Goal: Information Seeking & Learning: Learn about a topic

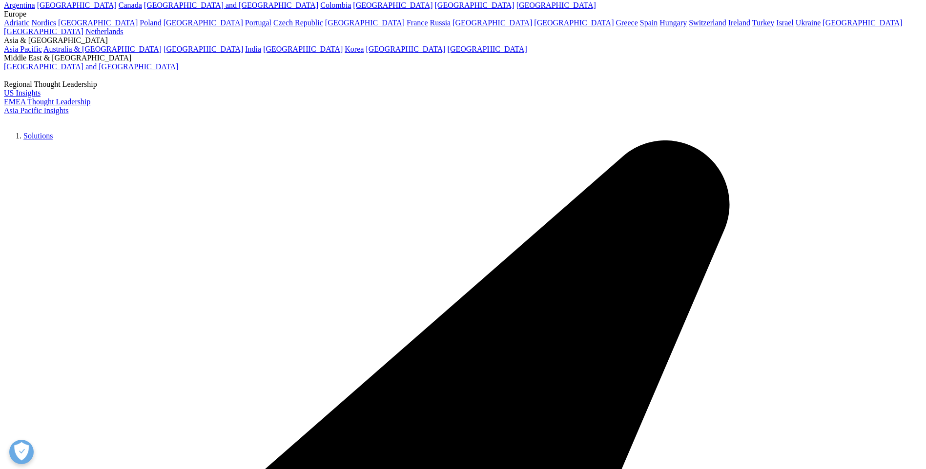
scroll to position [98, 0]
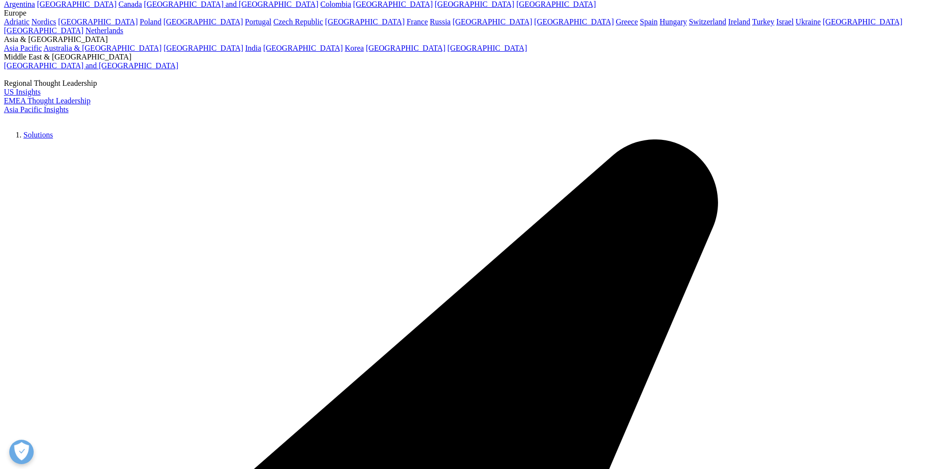
scroll to position [0, 0]
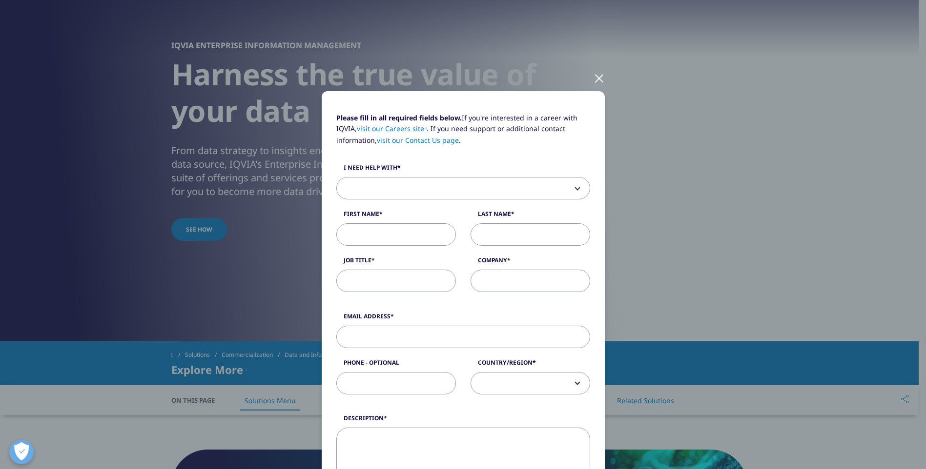
click at [594, 79] on div at bounding box center [598, 77] width 11 height 27
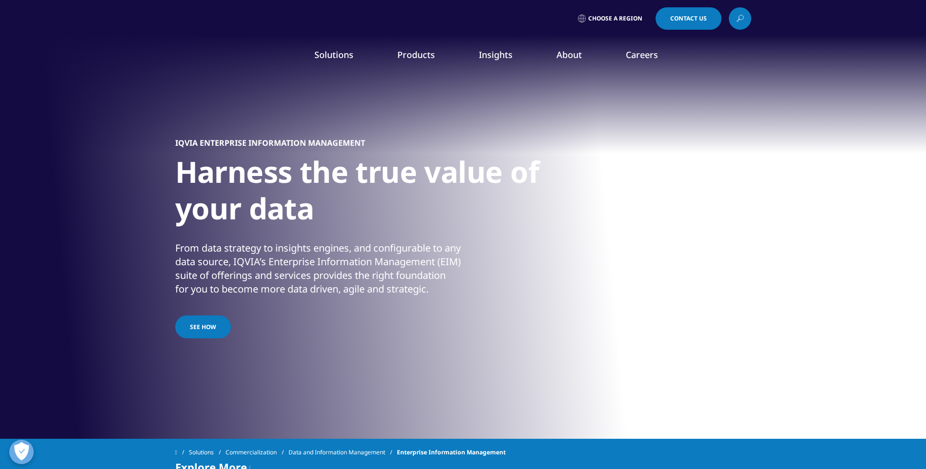
click at [389, 37] on nav "Solutions quick find a capability Clear Search Loading SOLUTIONS Research & Dev…" at bounding box center [504, 57] width 494 height 46
